Goal: Transaction & Acquisition: Obtain resource

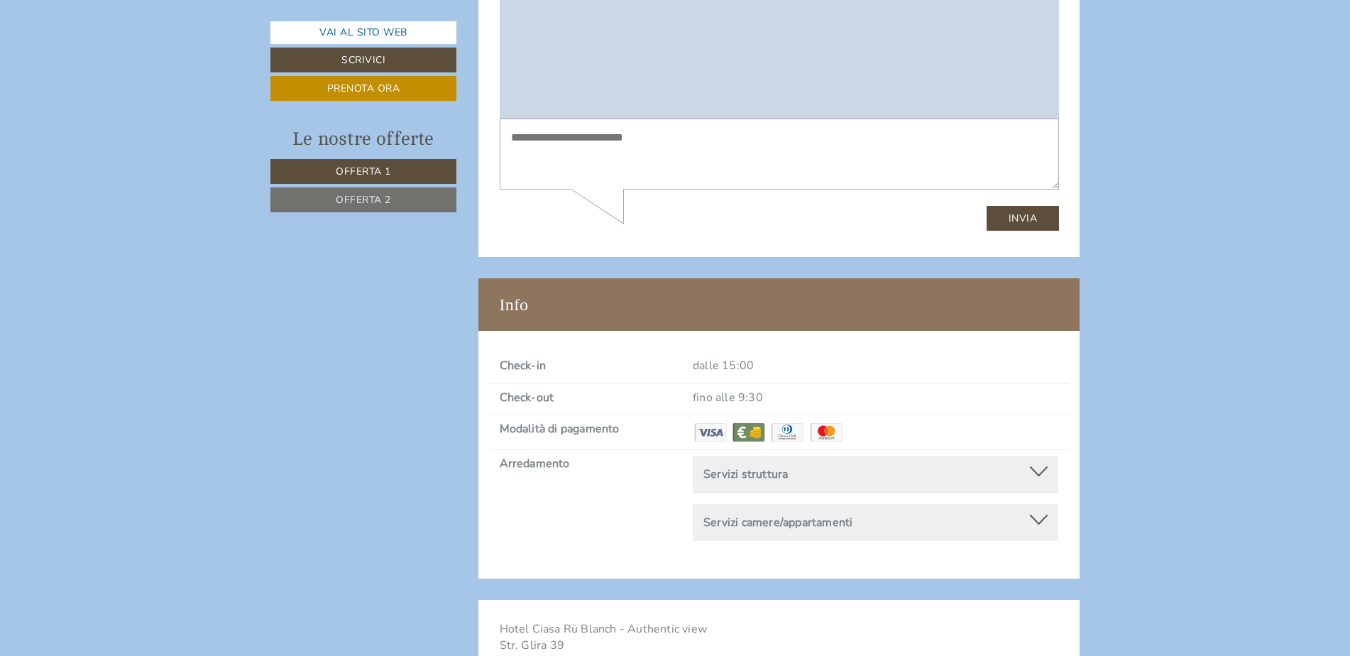
scroll to position [5181, 0]
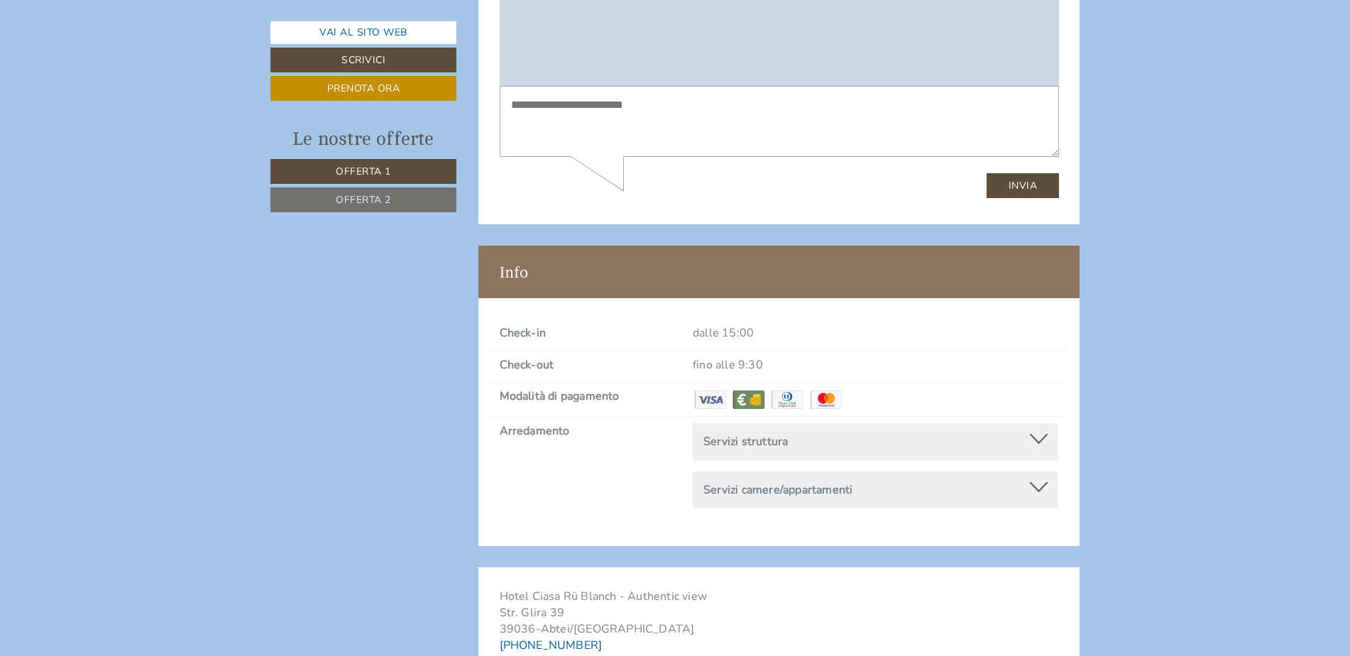
click at [1037, 434] on div at bounding box center [1039, 439] width 18 height 10
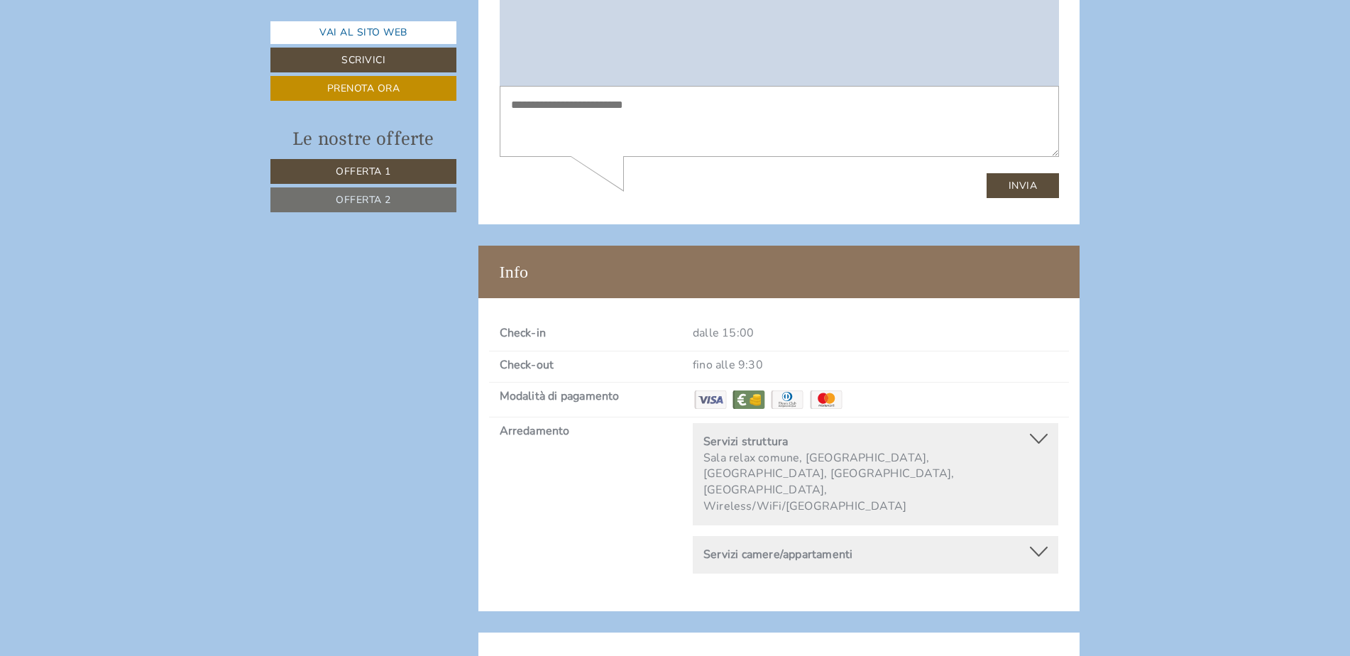
click at [1037, 434] on div at bounding box center [1039, 439] width 18 height 10
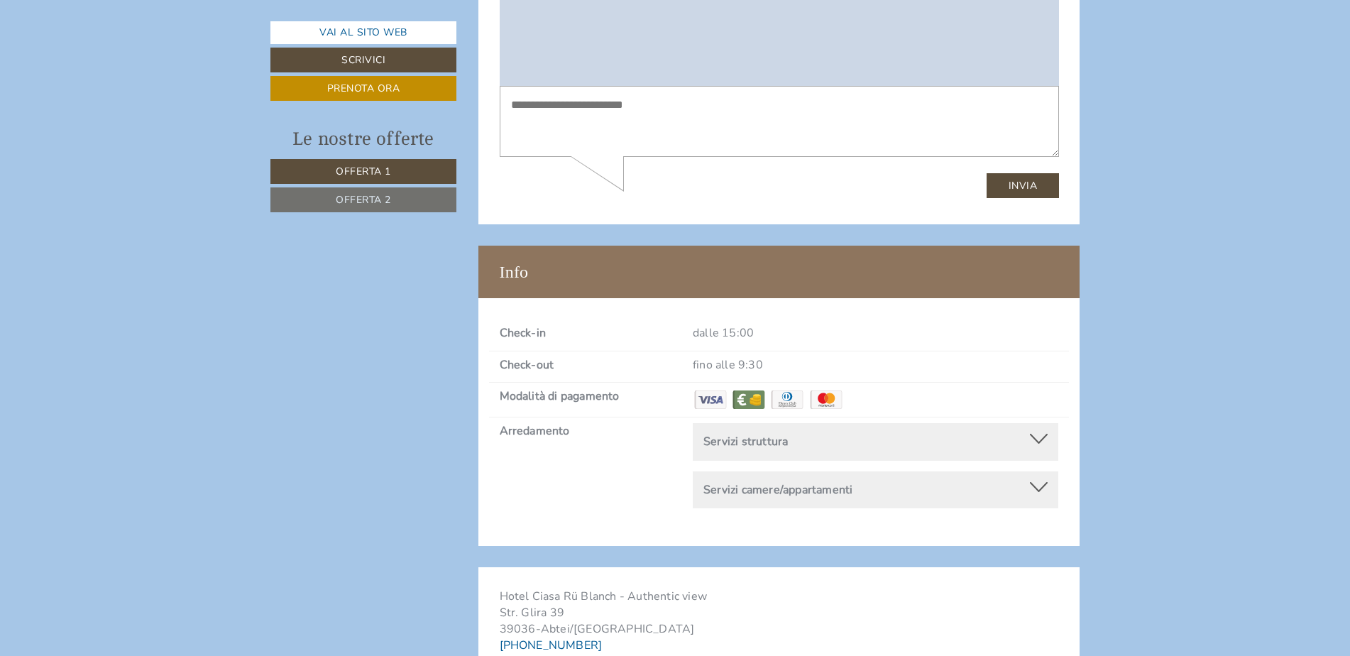
click at [1037, 482] on div at bounding box center [1039, 487] width 18 height 10
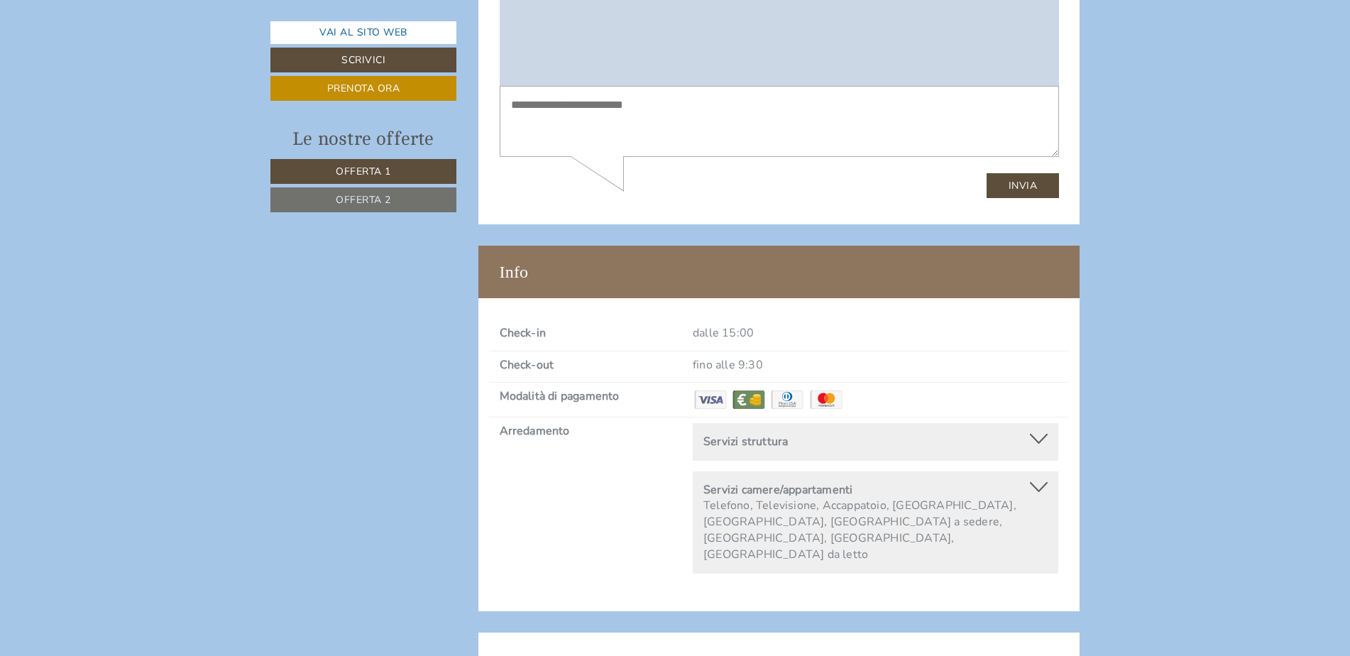
click at [1037, 482] on div at bounding box center [1039, 487] width 18 height 10
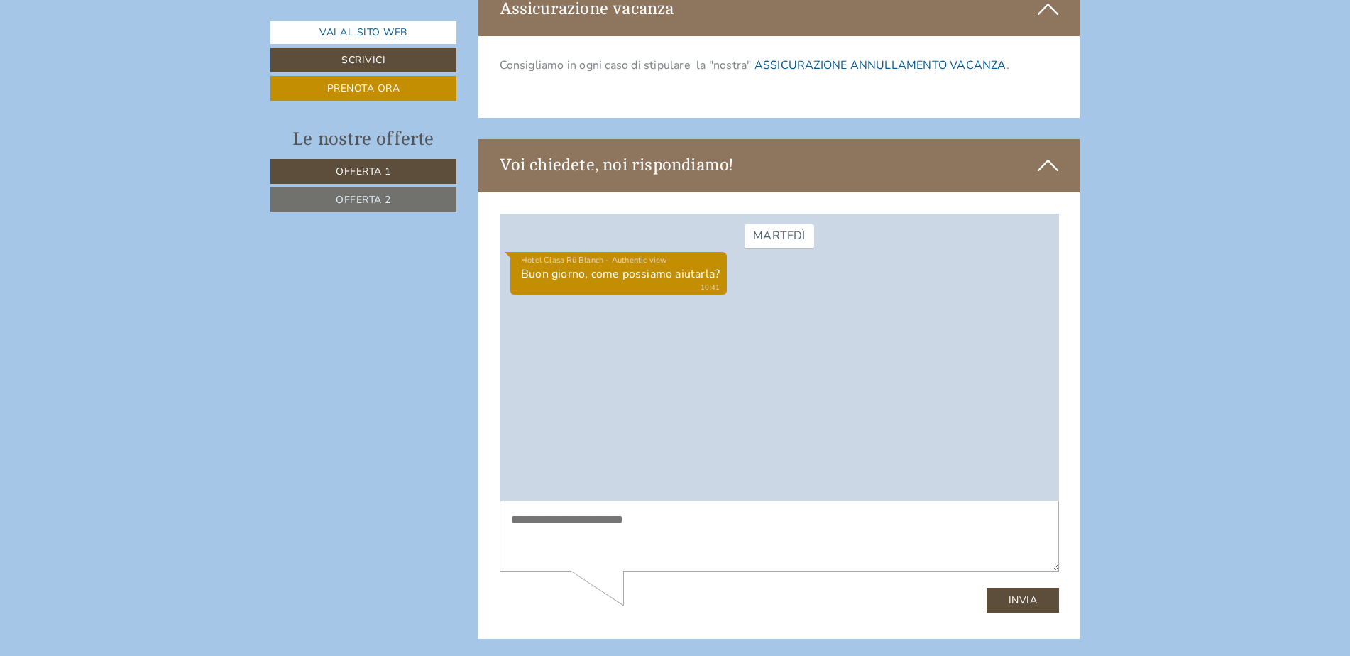
scroll to position [4269, 0]
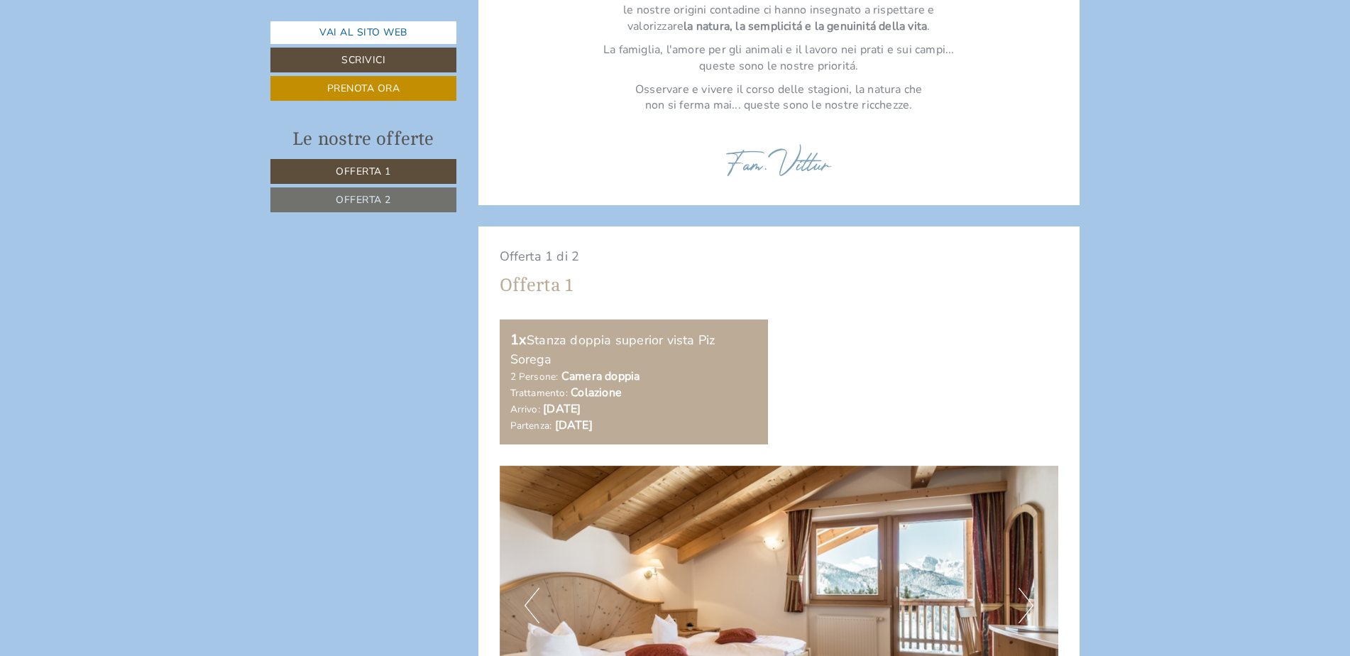
scroll to position [923, 0]
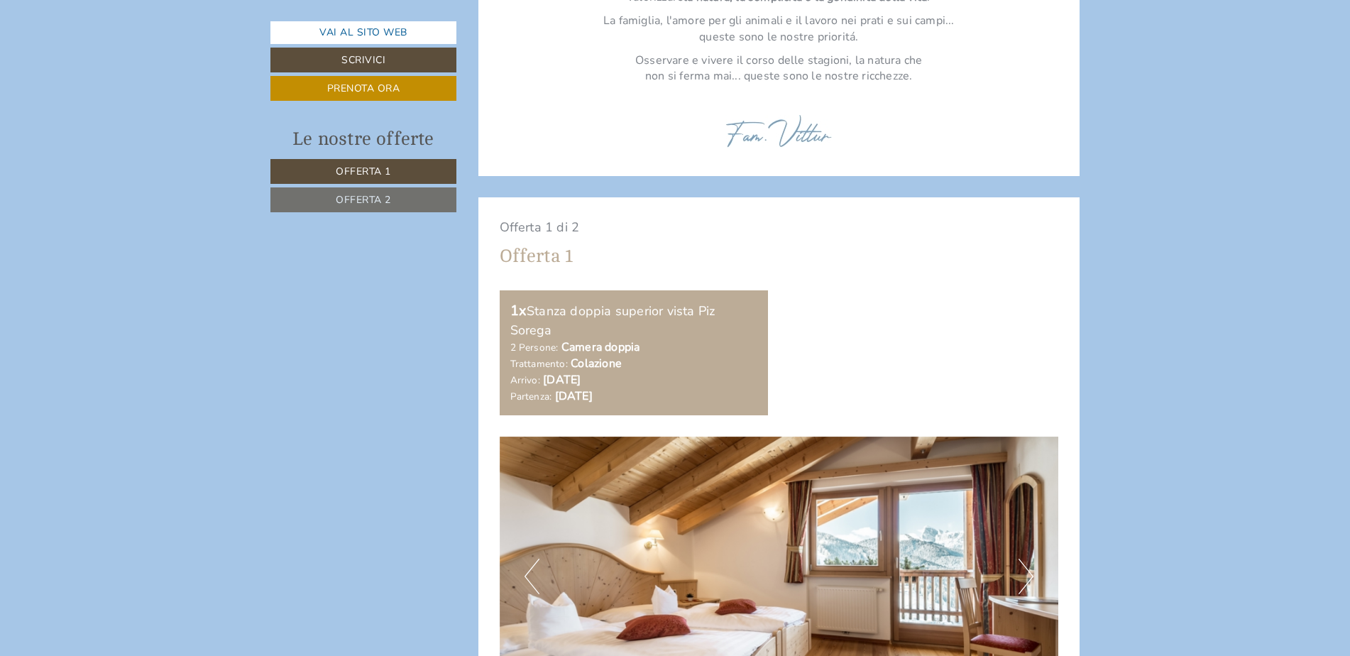
click at [385, 194] on span "Offerta 2" at bounding box center [363, 199] width 55 height 13
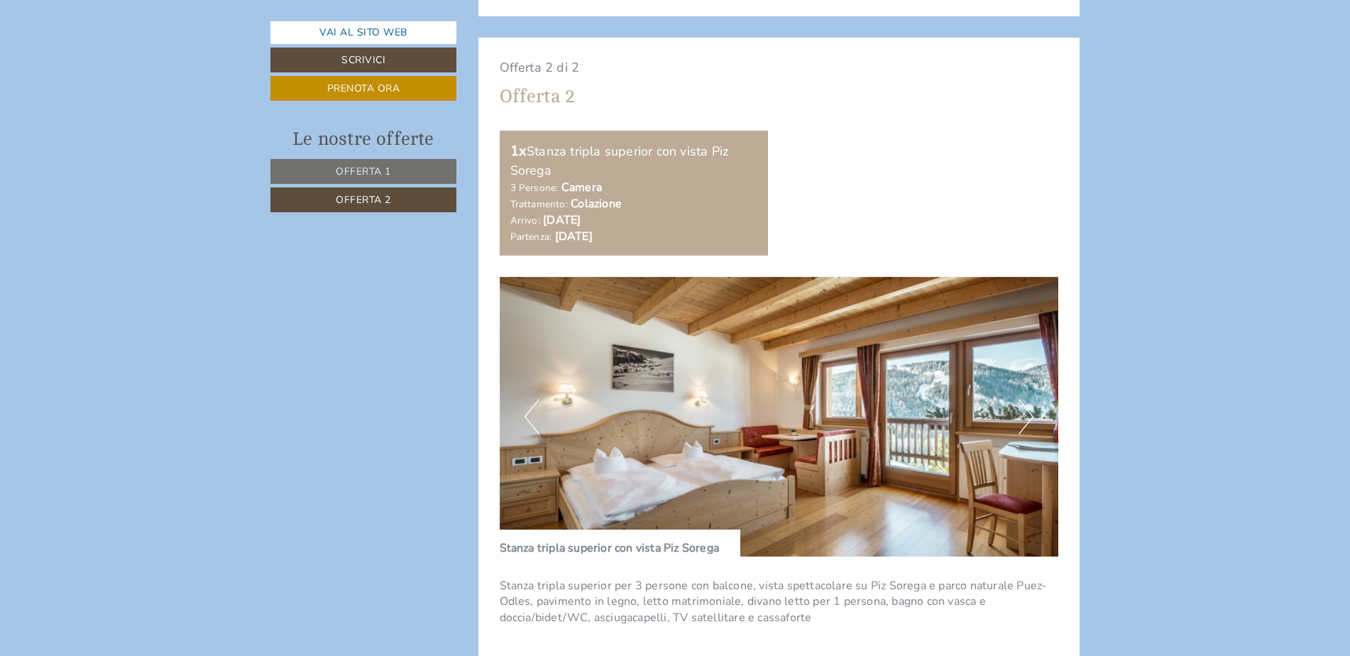
scroll to position [1049, 0]
